Goal: Information Seeking & Learning: Learn about a topic

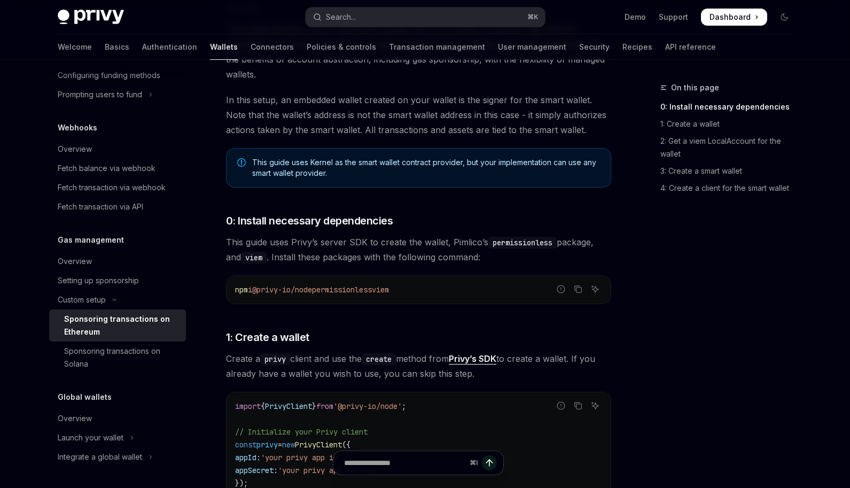
scroll to position [212, 0]
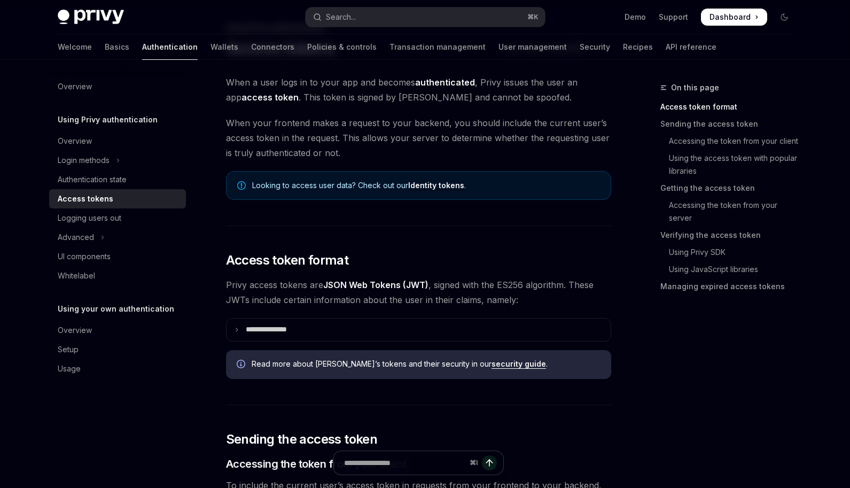
click at [800, 56] on div "Welcome Basics Authentication Wallets Connectors Policies & controls Transactio…" at bounding box center [425, 47] width 786 height 26
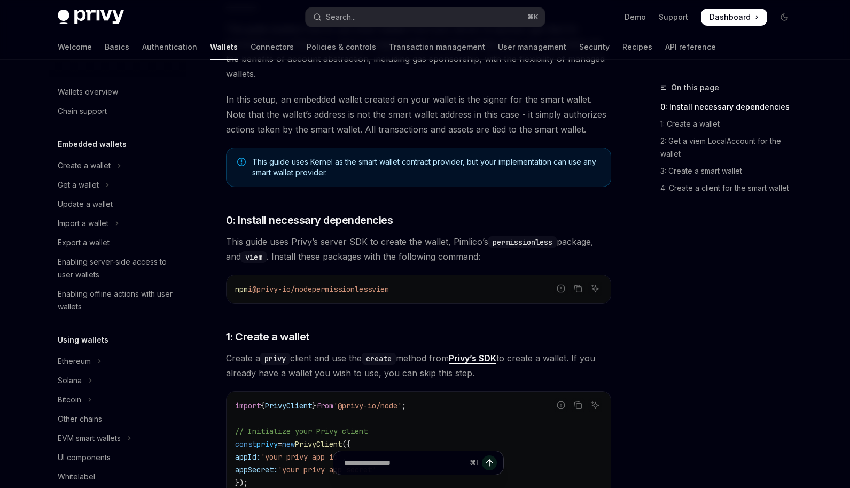
scroll to position [494, 0]
